Goal: Find specific page/section: Find specific page/section

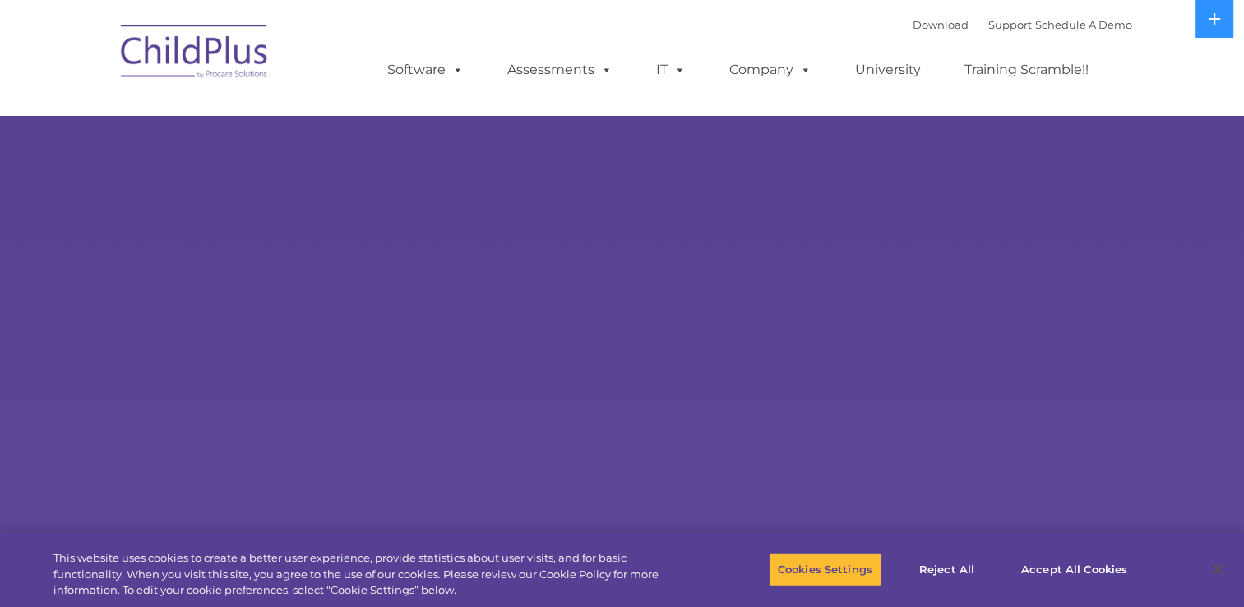
select select "MEDIUM"
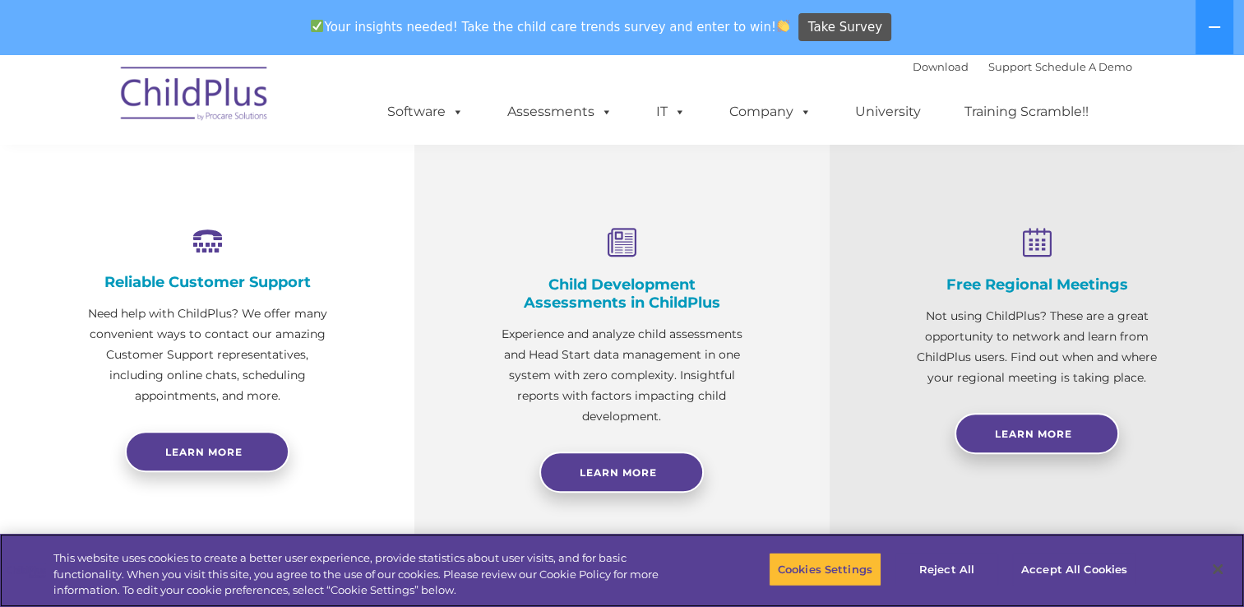
scroll to position [623, 0]
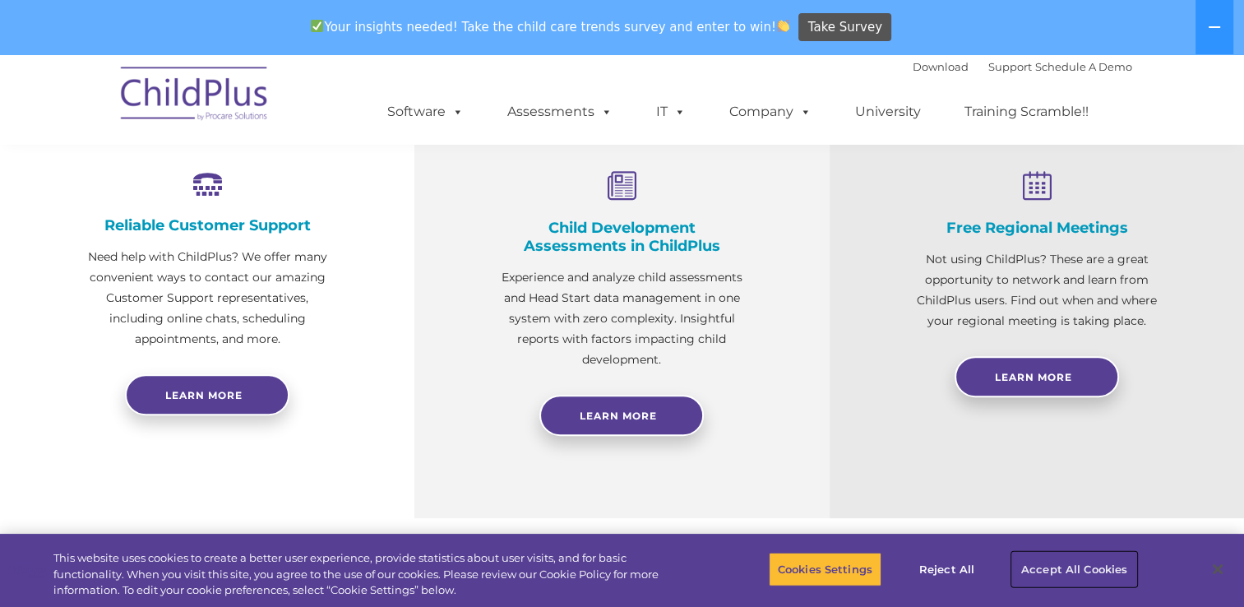
click at [1103, 564] on button "Accept All Cookies" at bounding box center [1074, 568] width 124 height 35
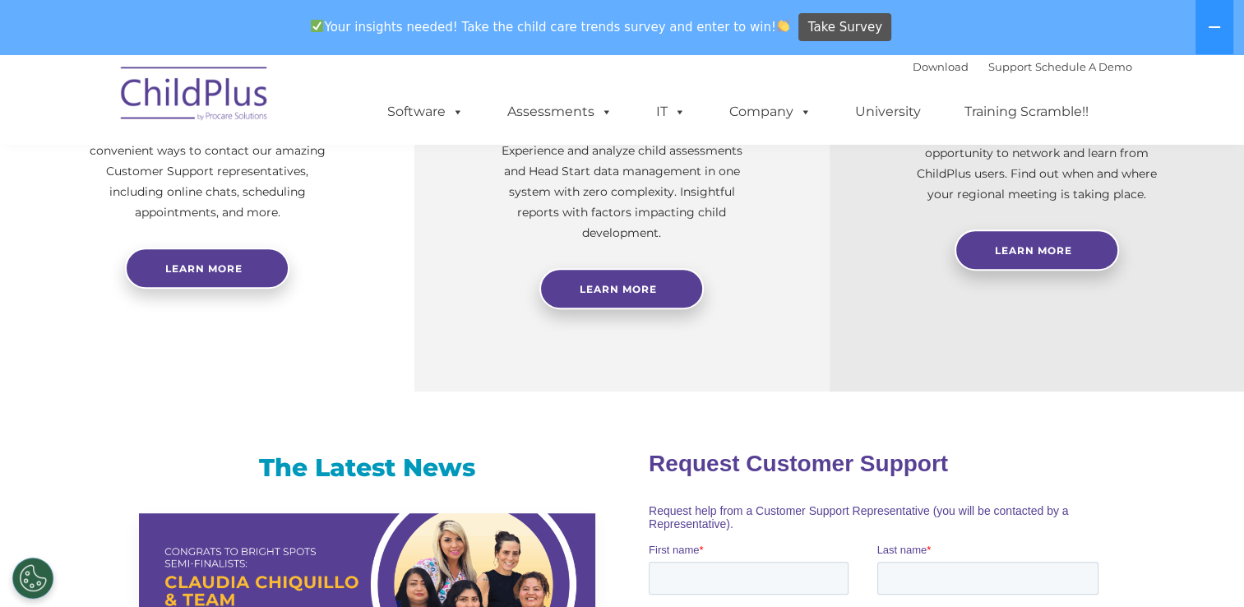
scroll to position [0, 0]
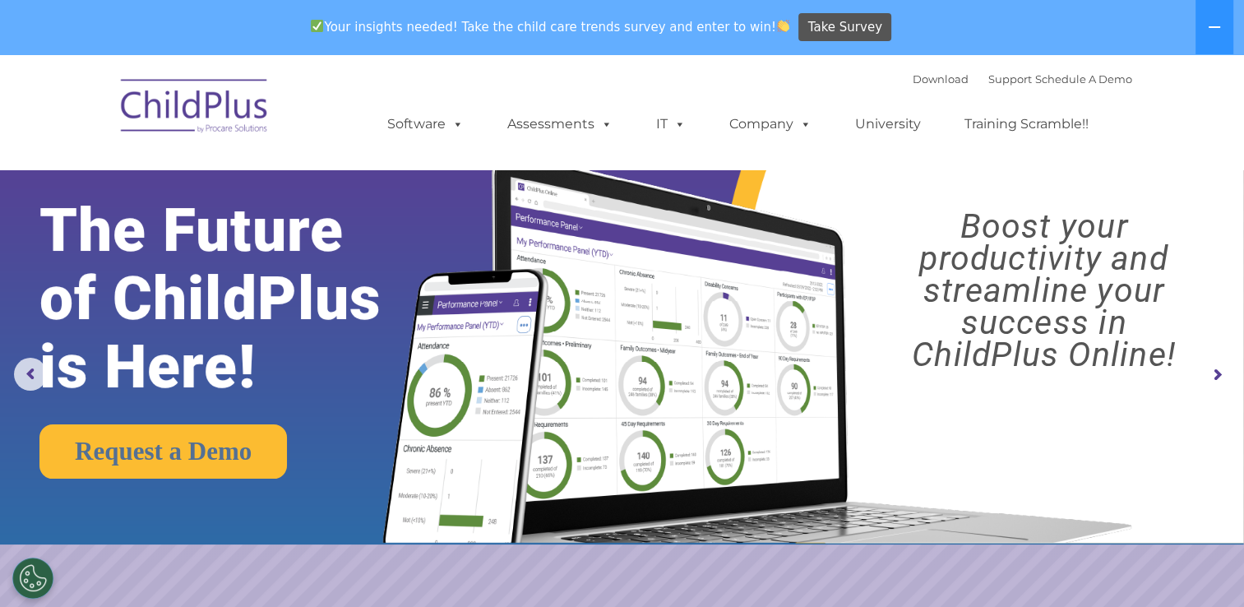
click at [229, 90] on img at bounding box center [195, 108] width 164 height 82
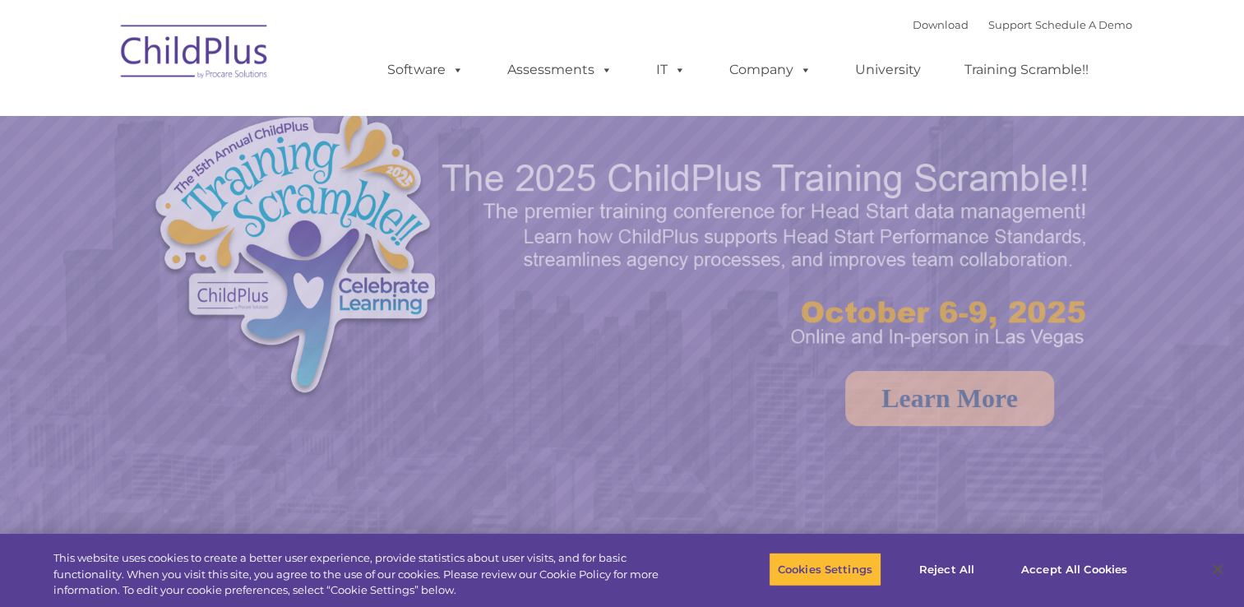
select select "MEDIUM"
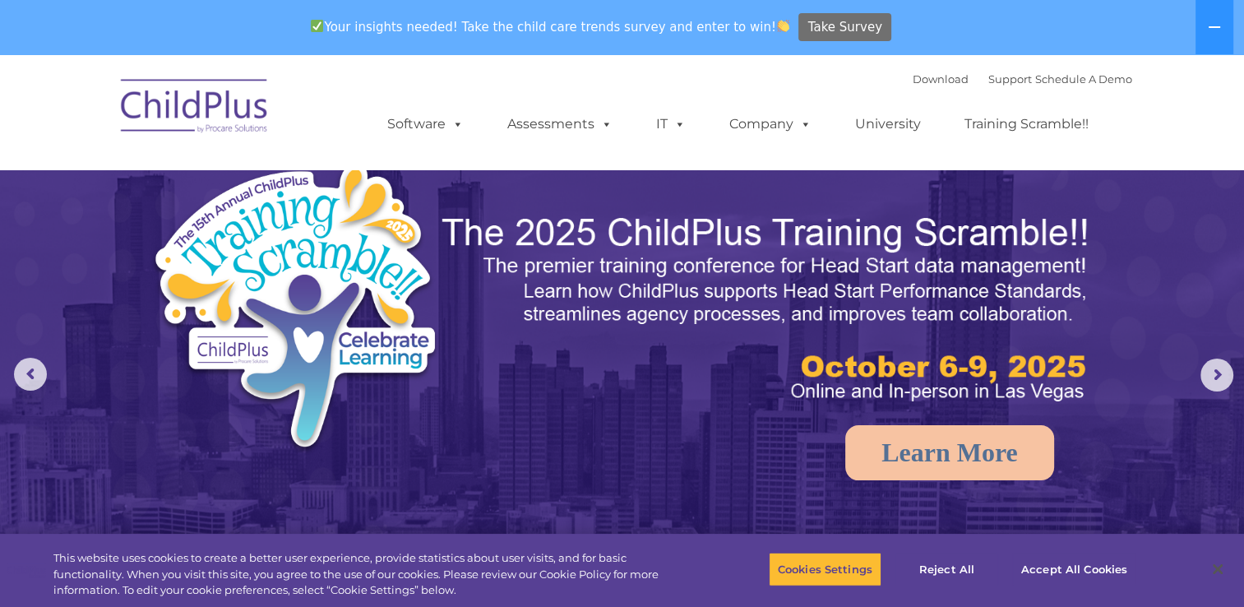
click at [825, 27] on span "Take Survey" at bounding box center [845, 27] width 74 height 29
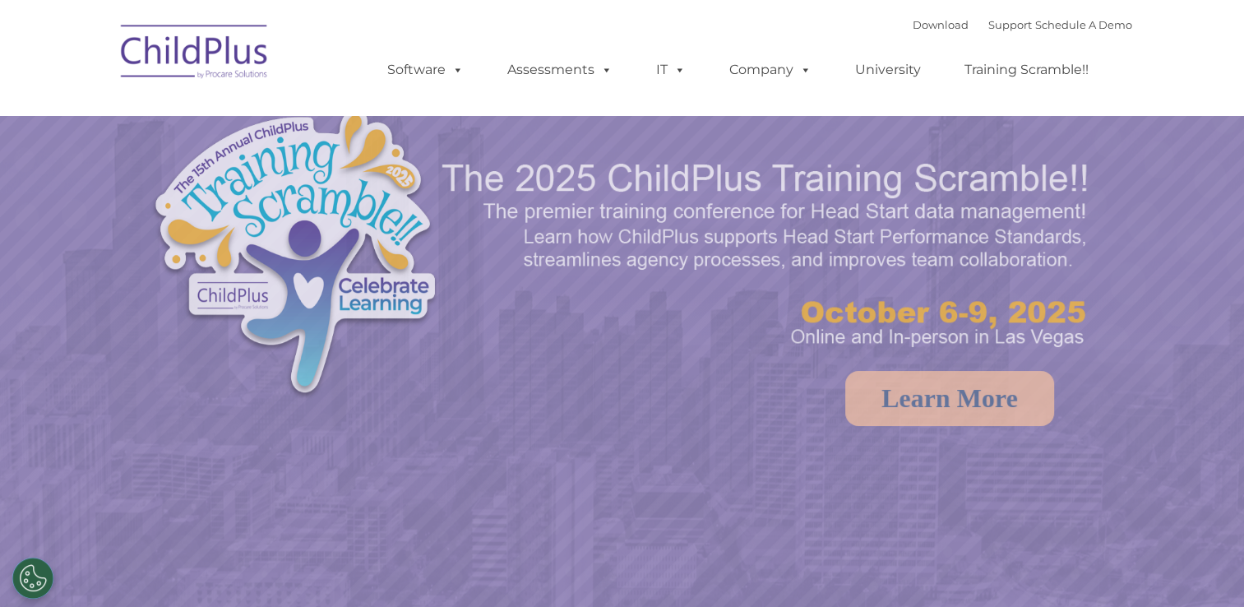
select select "MEDIUM"
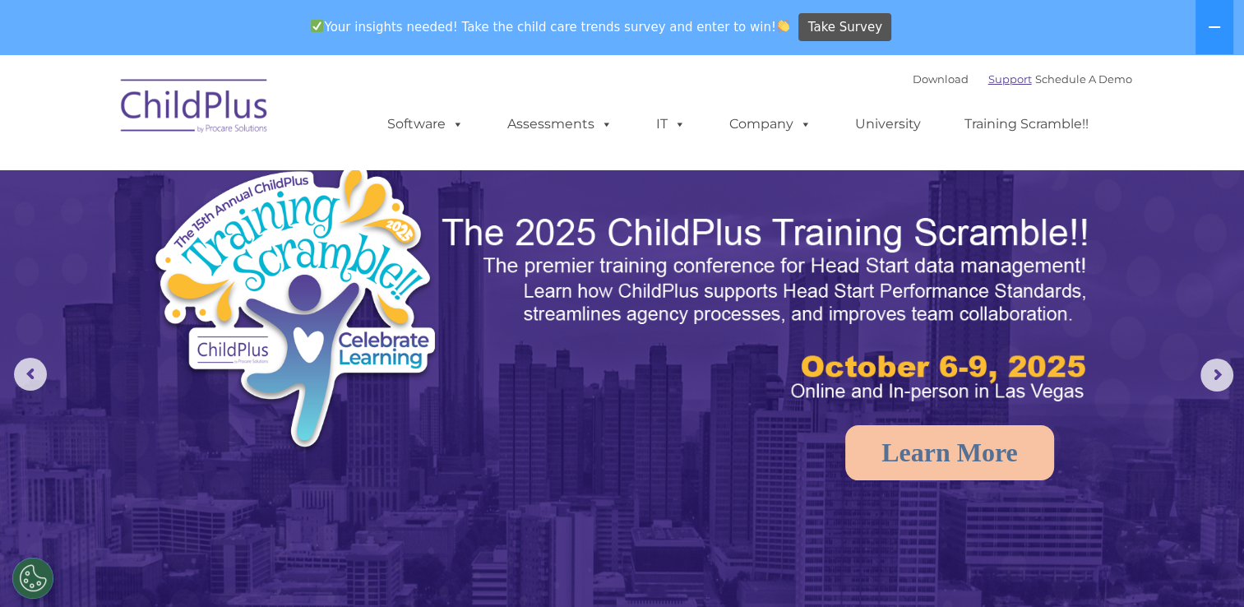
click at [988, 82] on link "Support" at bounding box center [1010, 78] width 44 height 13
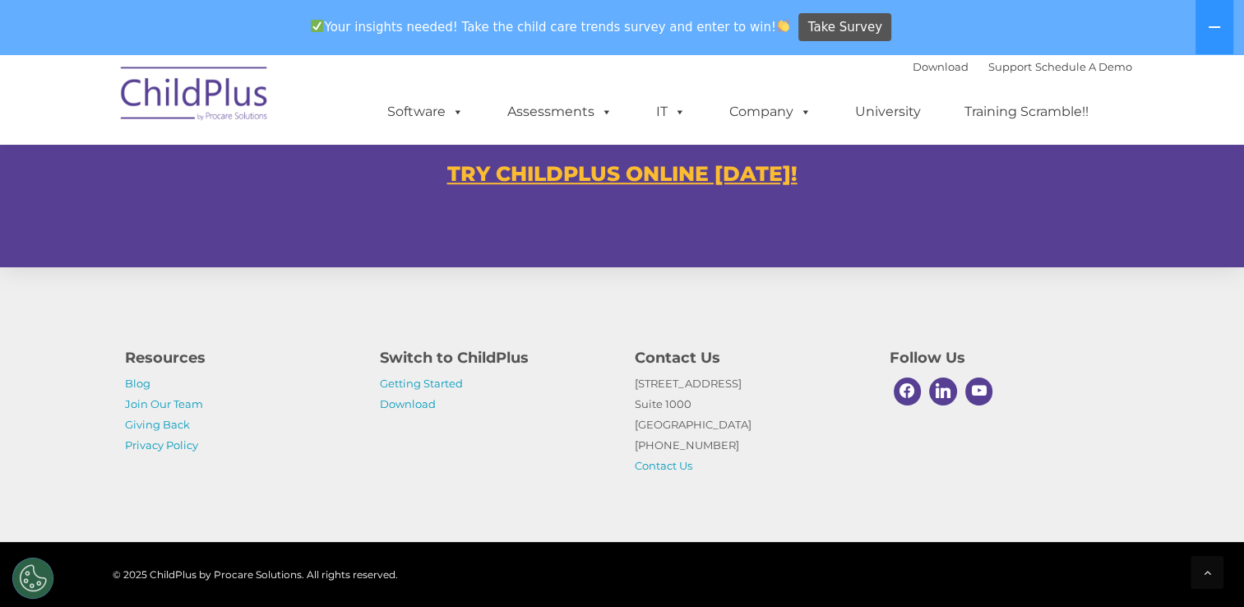
scroll to position [1065, 0]
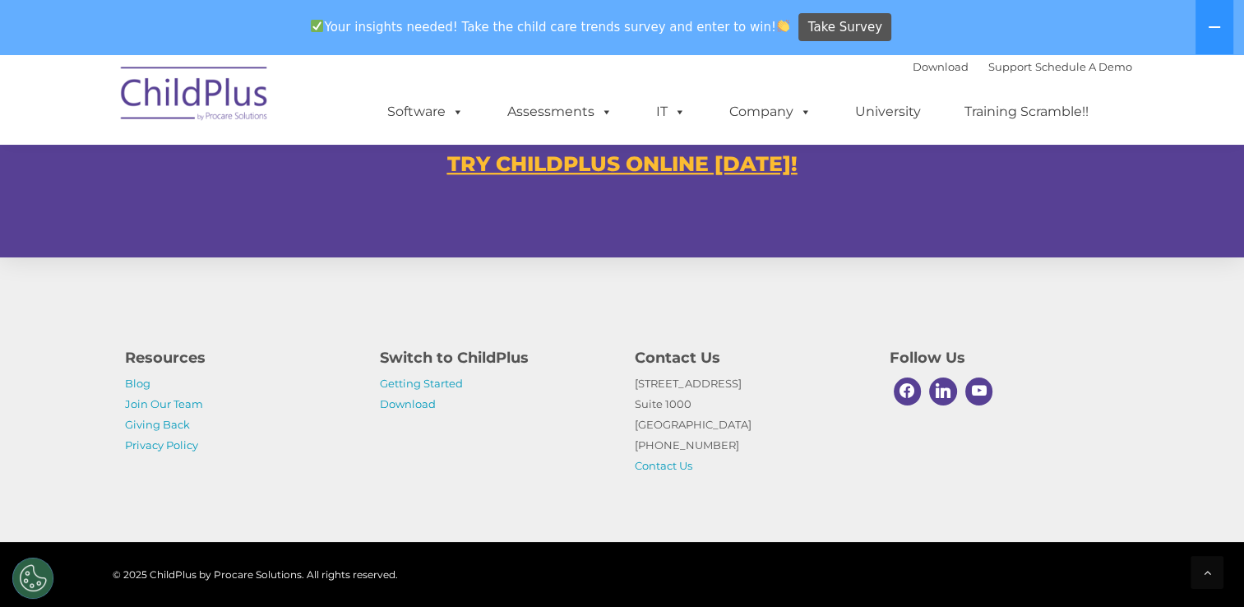
click at [740, 155] on u "TRY CHILDPLUS ONLINE TODAY!" at bounding box center [622, 163] width 350 height 25
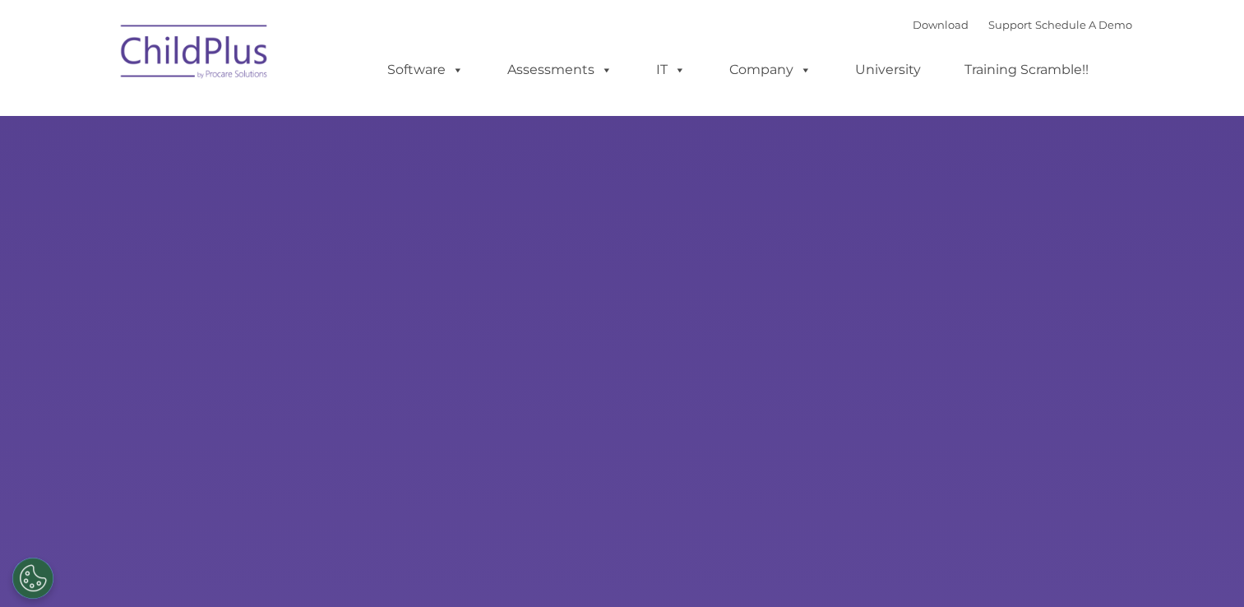
select select "MEDIUM"
